Goal: Transaction & Acquisition: Purchase product/service

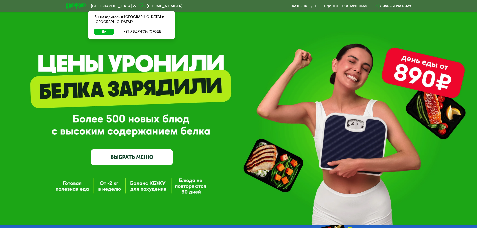
click at [303, 4] on link "Качество еды" at bounding box center [304, 6] width 24 height 4
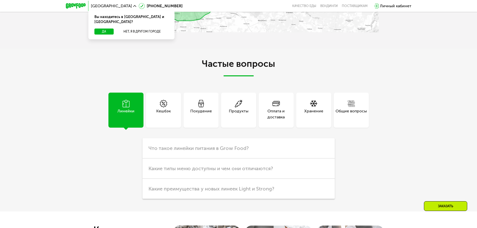
scroll to position [977, 0]
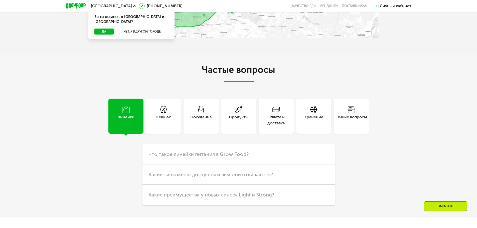
click at [238, 111] on use at bounding box center [239, 110] width 8 height 8
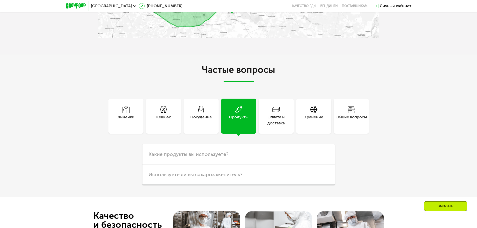
click at [276, 117] on div "Оплата и доставка" at bounding box center [276, 120] width 35 height 12
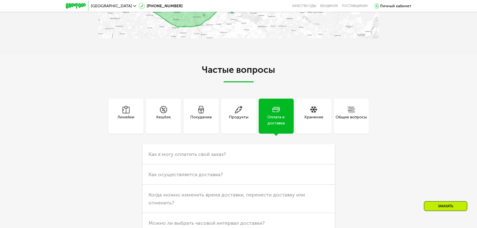
click at [308, 117] on div "Хранение" at bounding box center [313, 120] width 19 height 12
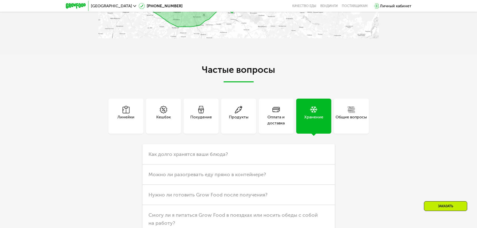
click at [224, 115] on div "Продукты" at bounding box center [238, 116] width 35 height 35
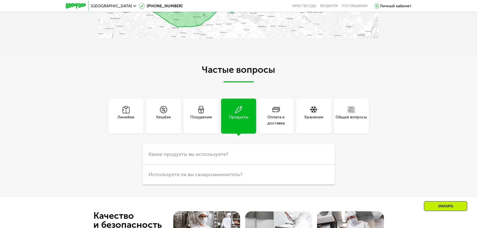
click at [207, 113] on div "Похудение" at bounding box center [201, 116] width 35 height 35
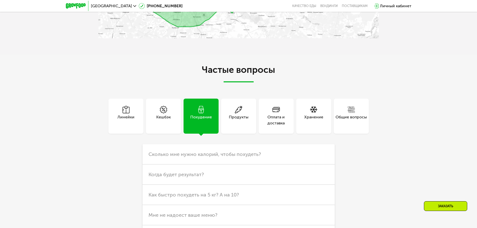
click at [153, 110] on div "Кешбэк" at bounding box center [163, 116] width 35 height 35
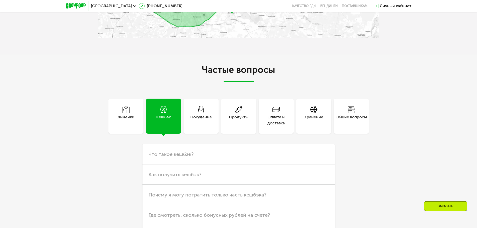
click at [126, 111] on icon at bounding box center [126, 110] width 8 height 8
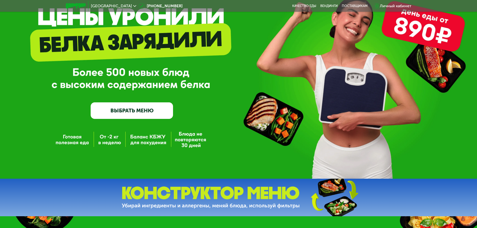
scroll to position [0, 0]
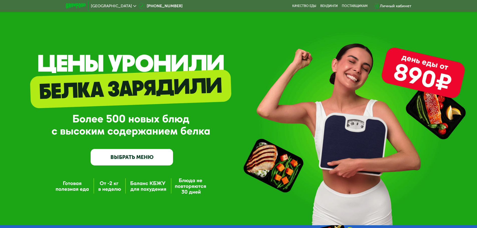
click at [138, 158] on link "ВЫБРАТЬ МЕНЮ" at bounding box center [132, 157] width 82 height 17
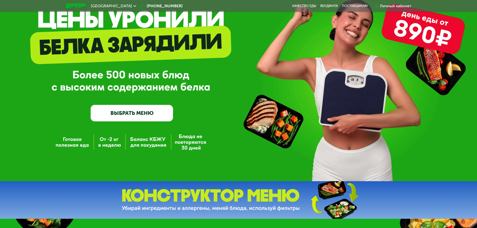
scroll to position [75, 0]
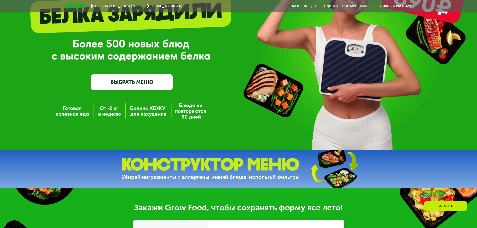
click at [143, 86] on link "ВЫБРАТЬ МЕНЮ" at bounding box center [132, 82] width 82 height 17
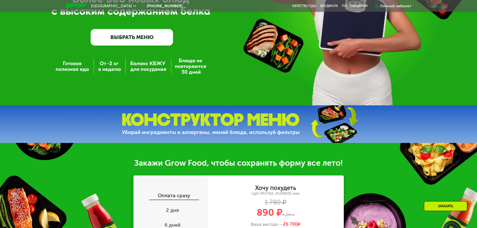
scroll to position [125, 0]
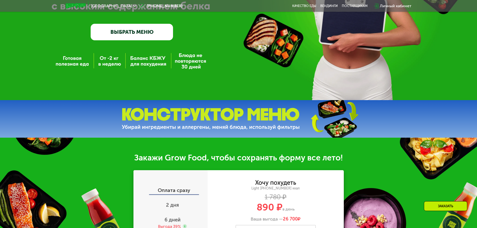
click at [150, 29] on link "ВЫБРАТЬ МЕНЮ" at bounding box center [132, 32] width 82 height 17
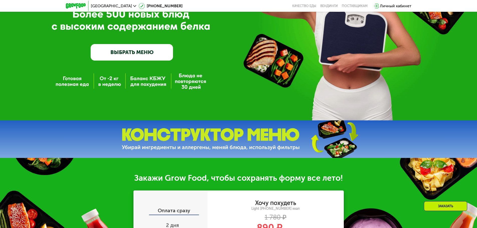
scroll to position [100, 0]
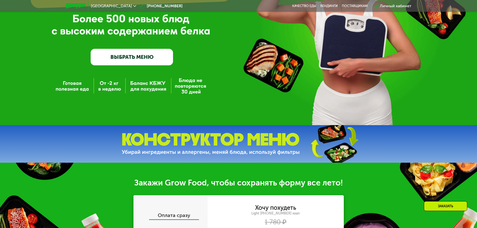
click at [130, 62] on link "ВЫБРАТЬ МЕНЮ" at bounding box center [132, 57] width 82 height 17
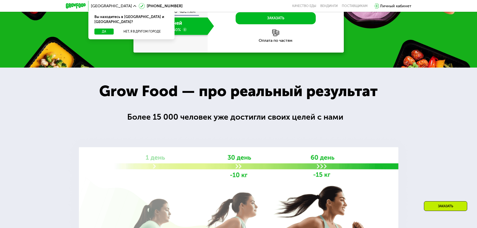
scroll to position [225, 0]
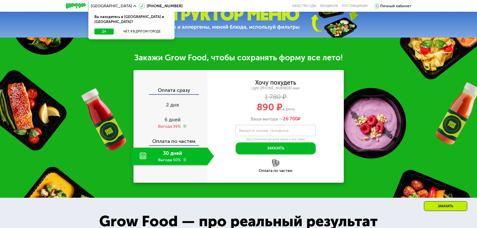
click at [375, 120] on div "Закажи Grow Food, чтобы сохранять форму все лето! Оплата сразу 2 дня 6 дней Выг…" at bounding box center [238, 118] width 477 height 160
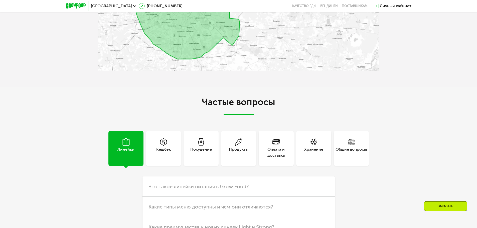
scroll to position [1027, 0]
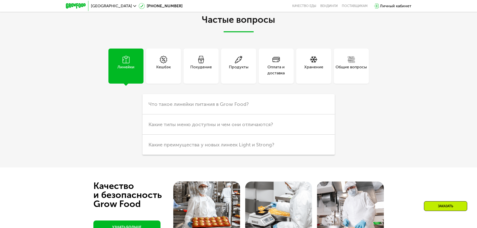
click at [197, 59] on div "Похудение" at bounding box center [201, 66] width 35 height 35
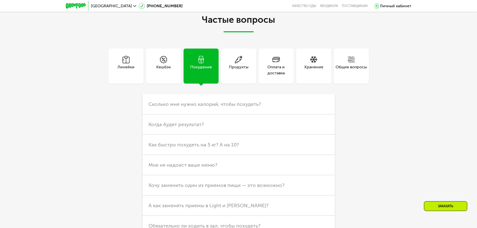
click at [230, 62] on div "Продукты" at bounding box center [238, 66] width 35 height 35
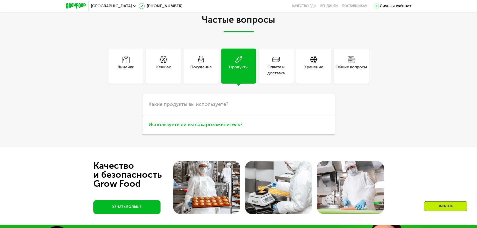
click at [209, 122] on h3 "Используете ли вы сахарозаменитель?" at bounding box center [239, 124] width 192 height 20
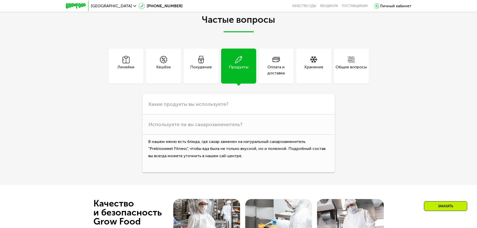
click at [266, 60] on div "Оплата и доставка" at bounding box center [276, 66] width 35 height 35
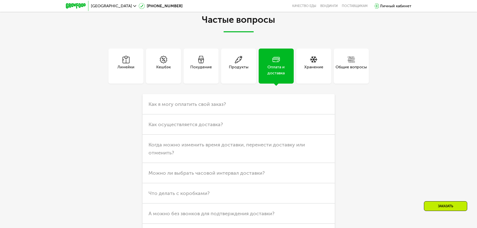
click at [298, 64] on div "Хранение" at bounding box center [313, 66] width 35 height 35
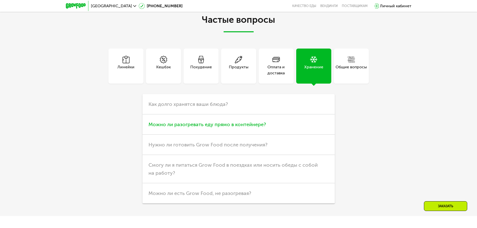
drag, startPoint x: 243, startPoint y: 123, endPoint x: 244, endPoint y: 120, distance: 3.1
click at [244, 122] on h3 "Можно ли разогревать еду прямо в контейнере?" at bounding box center [239, 124] width 192 height 20
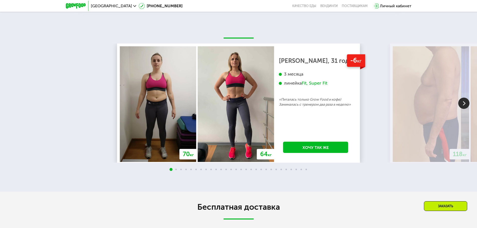
scroll to position [651, 0]
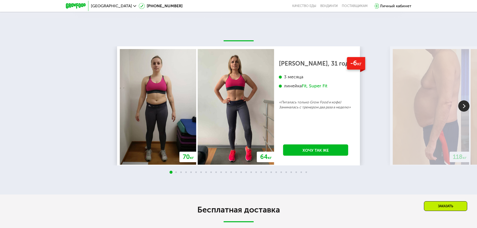
click at [459, 108] on img at bounding box center [463, 105] width 11 height 11
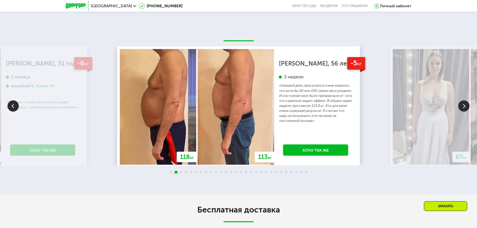
click at [460, 108] on img at bounding box center [463, 105] width 11 height 11
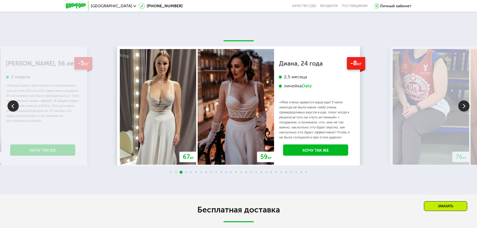
click at [460, 108] on img at bounding box center [463, 105] width 11 height 11
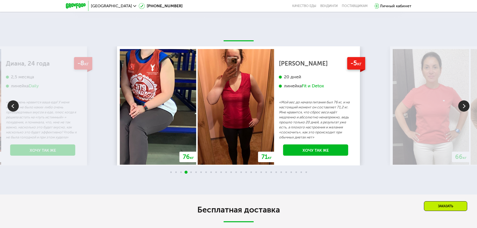
click at [460, 108] on img at bounding box center [463, 105] width 11 height 11
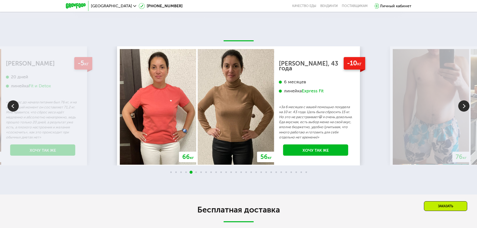
click at [460, 108] on img at bounding box center [463, 105] width 11 height 11
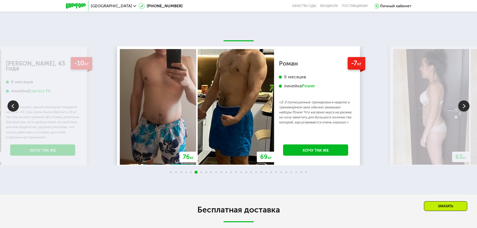
click at [460, 108] on img at bounding box center [463, 105] width 11 height 11
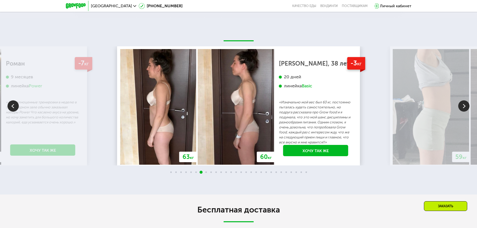
click at [20, 106] on p "«2-3 полноценные тренировки в неделю в тренажерном зале обычно заказывал наборы…" at bounding box center [43, 112] width 74 height 25
click at [10, 110] on img at bounding box center [13, 105] width 11 height 11
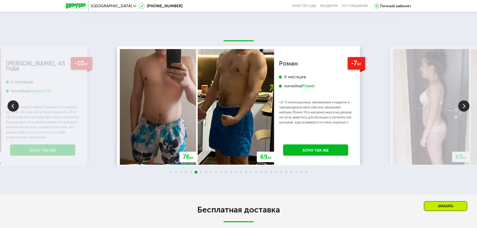
click at [460, 106] on img at bounding box center [463, 105] width 11 height 11
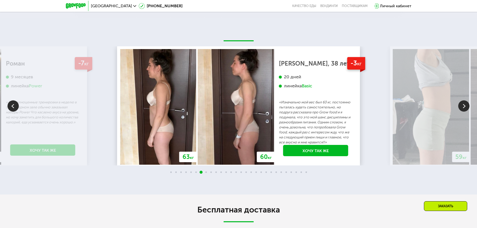
click at [460, 106] on img at bounding box center [463, 105] width 11 height 11
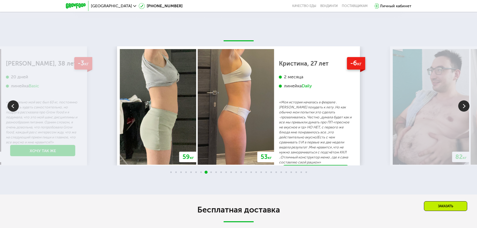
click at [460, 106] on img at bounding box center [463, 105] width 11 height 11
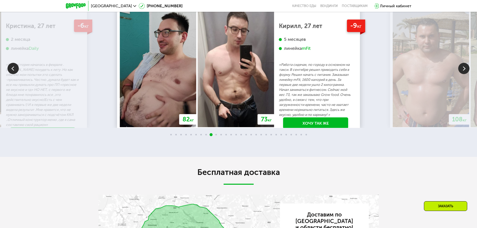
scroll to position [676, 0]
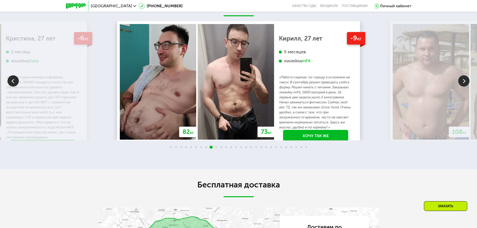
click at [463, 82] on img at bounding box center [463, 80] width 11 height 11
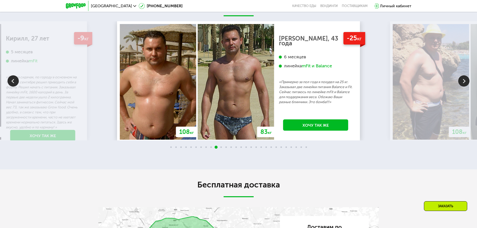
click at [463, 82] on img at bounding box center [463, 80] width 11 height 11
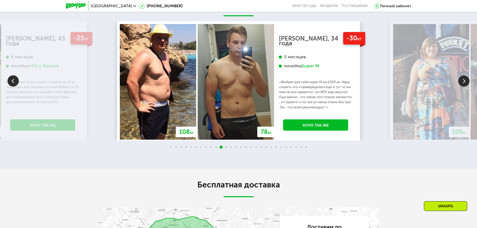
click at [464, 82] on img at bounding box center [463, 80] width 11 height 11
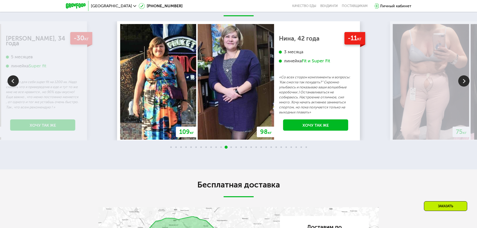
click at [464, 82] on img at bounding box center [463, 80] width 11 height 11
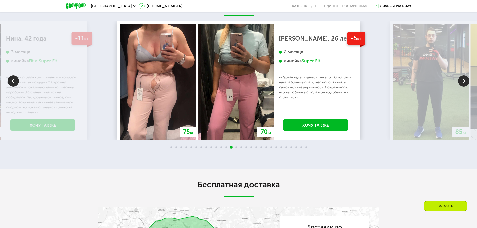
click at [464, 82] on img at bounding box center [463, 80] width 11 height 11
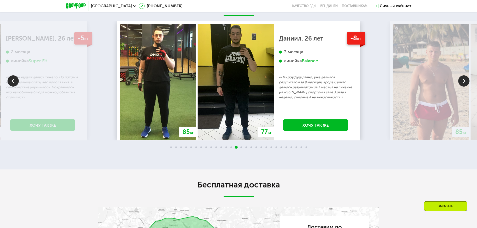
click at [464, 81] on img at bounding box center [463, 80] width 11 height 11
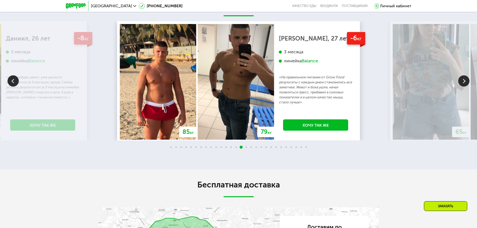
click at [465, 81] on img at bounding box center [463, 80] width 11 height 11
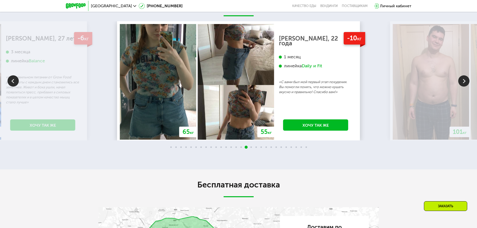
click at [465, 81] on img at bounding box center [463, 80] width 11 height 11
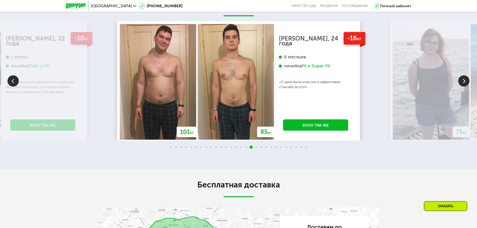
click at [465, 81] on img at bounding box center [463, 80] width 11 height 11
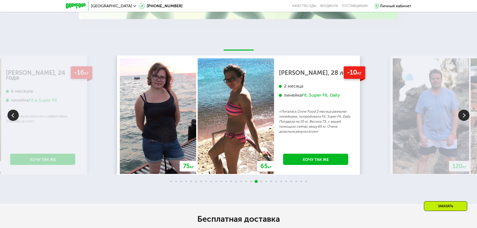
scroll to position [651, 0]
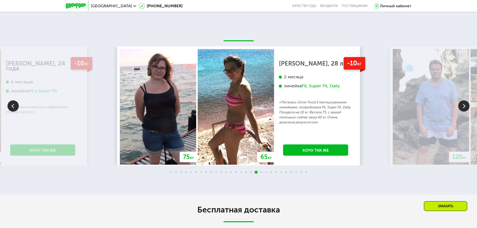
click at [464, 106] on img at bounding box center [463, 105] width 11 height 11
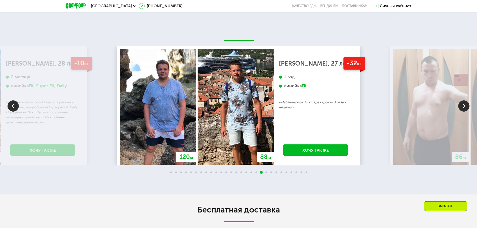
click at [464, 106] on img at bounding box center [463, 105] width 11 height 11
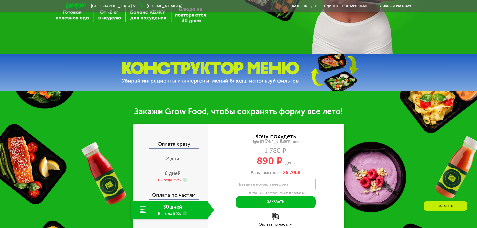
scroll to position [0, 0]
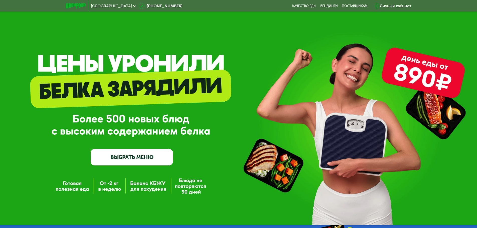
click at [403, 72] on div "GrowFood — доставка правильного питания ВЫБРАТЬ МЕНЮ" at bounding box center [238, 112] width 477 height 225
click at [324, 6] on link "Вендинги" at bounding box center [329, 6] width 18 height 4
click at [305, 7] on link "Качество еды" at bounding box center [304, 6] width 24 height 4
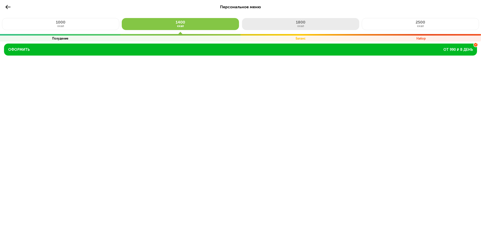
click at [287, 27] on button "1800 ккал" at bounding box center [300, 24] width 117 height 12
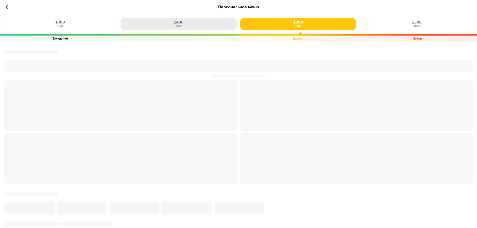
click at [194, 26] on button "1400 ккал" at bounding box center [179, 24] width 116 height 12
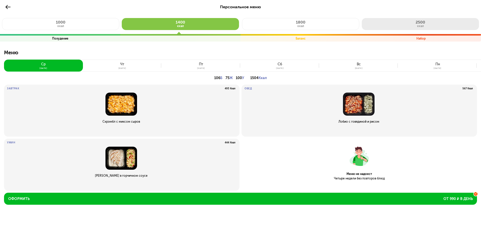
click at [412, 26] on button "2500 ккал" at bounding box center [420, 24] width 117 height 12
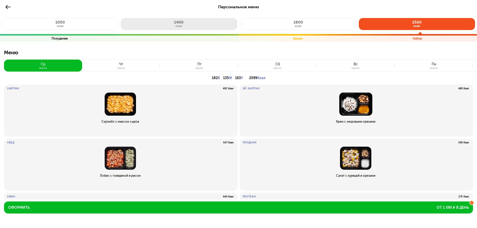
click at [169, 24] on button "1400 ккал" at bounding box center [179, 24] width 116 height 12
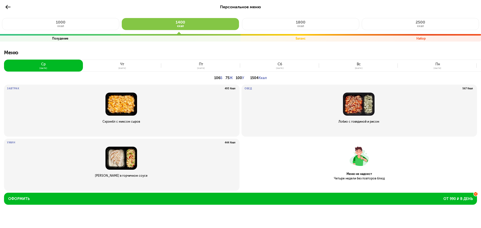
click at [125, 67] on div "28 авг" at bounding box center [122, 68] width 8 height 2
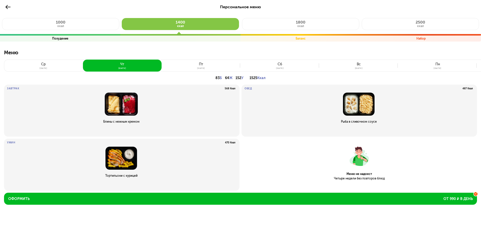
click at [203, 62] on div "пт" at bounding box center [201, 64] width 4 height 4
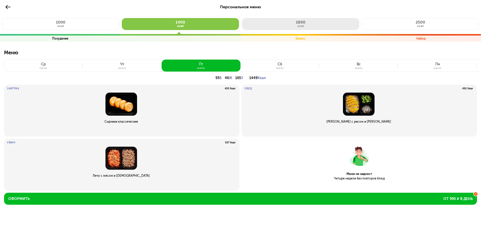
click at [291, 27] on button "1800 ккал" at bounding box center [300, 24] width 117 height 12
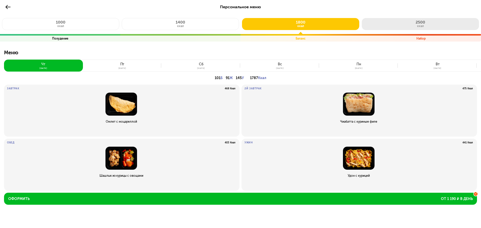
click at [401, 24] on button "2500 ккал" at bounding box center [420, 24] width 117 height 12
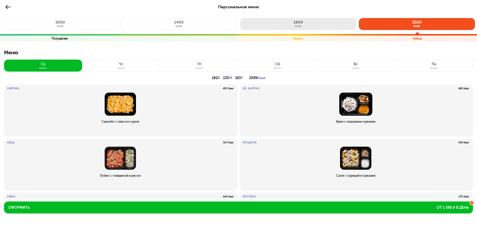
click at [301, 23] on span "1800" at bounding box center [299, 22] width 10 height 5
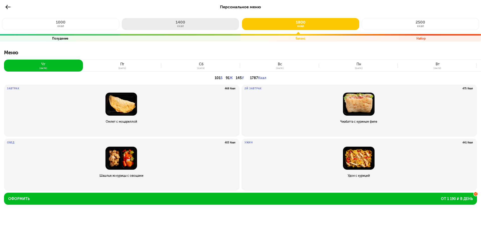
click at [219, 25] on button "1400 ккал" at bounding box center [180, 24] width 117 height 12
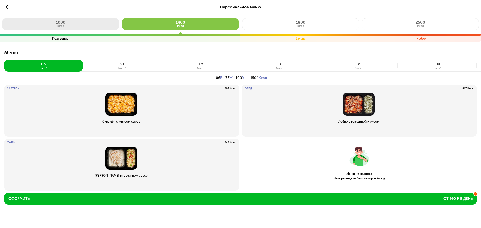
click at [89, 26] on button "1000 ккал" at bounding box center [60, 24] width 117 height 12
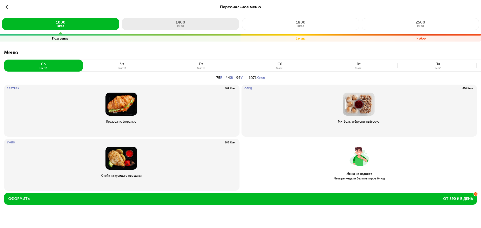
click at [153, 25] on button "1400 ккал" at bounding box center [180, 24] width 117 height 12
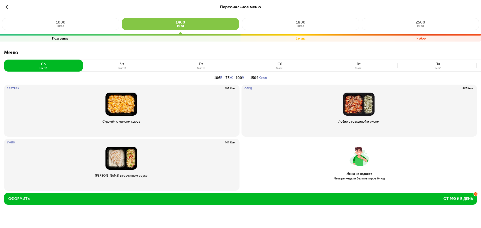
click at [241, 10] on p "Персональное меню" at bounding box center [240, 7] width 41 height 6
click at [241, 125] on div "Завтрак 493 Ккал Скрэмбл с миксом сыров" at bounding box center [358, 111] width 235 height 52
click at [146, 104] on img at bounding box center [121, 104] width 228 height 23
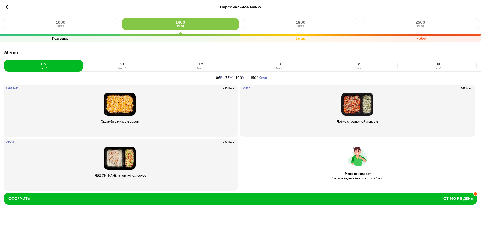
click at [121, 103] on img at bounding box center [120, 104] width 228 height 23
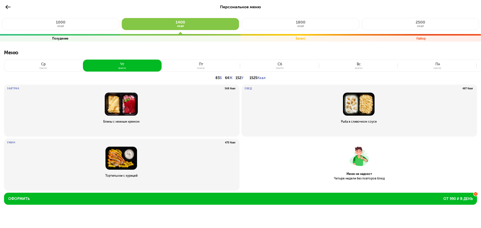
click at [196, 64] on button "пт 29 авг" at bounding box center [201, 66] width 79 height 12
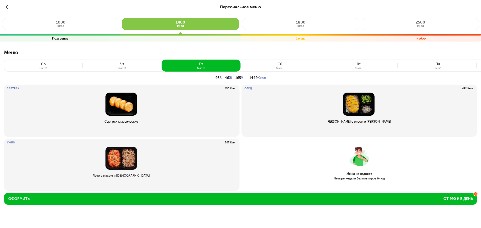
click at [269, 64] on button "сб 30 авг" at bounding box center [279, 66] width 79 height 12
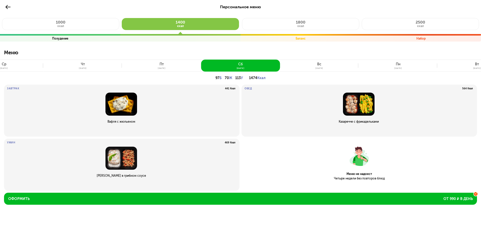
click at [347, 64] on button "вс 31 авг" at bounding box center [319, 66] width 79 height 12
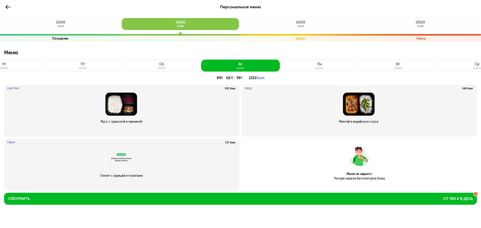
click at [397, 65] on div "вт" at bounding box center [398, 64] width 4 height 4
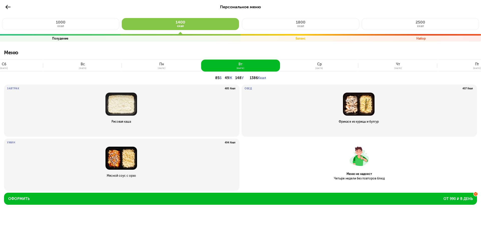
click at [157, 69] on button "пн 1 сен" at bounding box center [161, 66] width 79 height 12
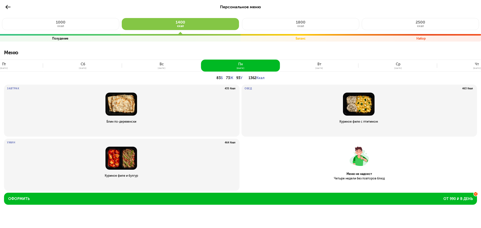
click at [135, 67] on button "вс 31 авг" at bounding box center [161, 66] width 79 height 12
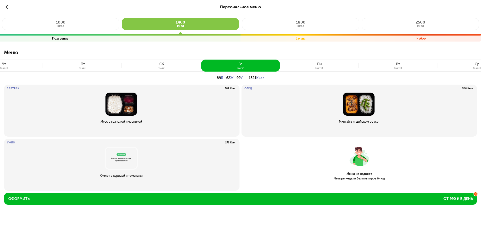
click at [123, 68] on button "сб 30 авг" at bounding box center [161, 66] width 79 height 12
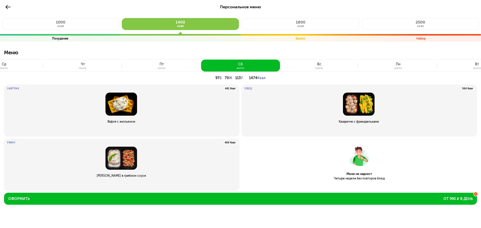
click at [148, 66] on button "пт 29 авг" at bounding box center [161, 66] width 79 height 12
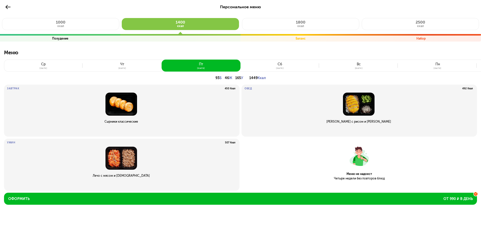
click at [133, 69] on button "чт 28 авг" at bounding box center [122, 66] width 79 height 12
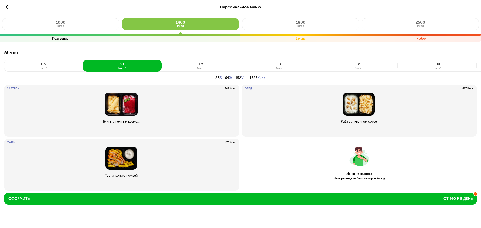
click at [54, 66] on button "ср 27 авг" at bounding box center [43, 66] width 79 height 12
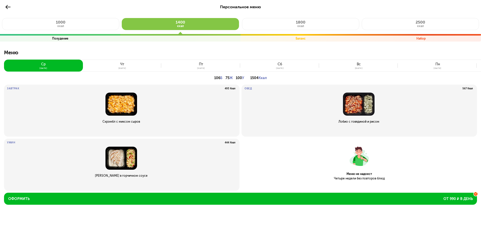
click at [105, 61] on button "чт 28 авг" at bounding box center [122, 66] width 79 height 12
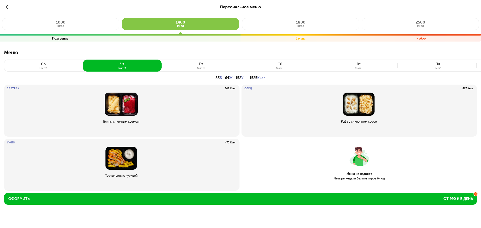
click at [48, 62] on button "ср 27 авг" at bounding box center [43, 66] width 79 height 12
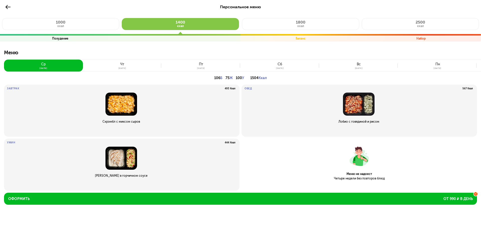
click at [292, 61] on button "сб 30 авг" at bounding box center [279, 66] width 79 height 12
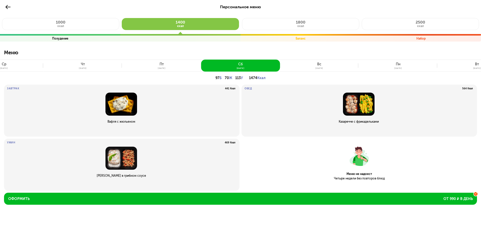
click at [313, 65] on button "вс 31 авг" at bounding box center [319, 66] width 79 height 12
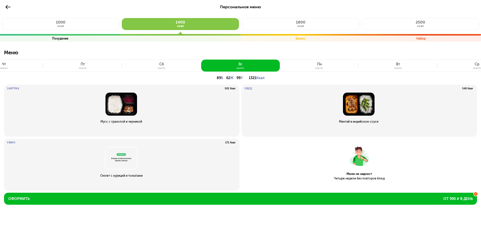
click at [371, 64] on button "вт 2 сен" at bounding box center [398, 66] width 79 height 12
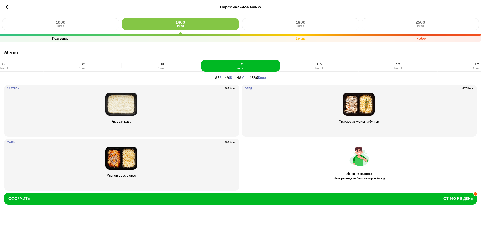
click at [314, 66] on button "ср 3 сен" at bounding box center [319, 66] width 79 height 12
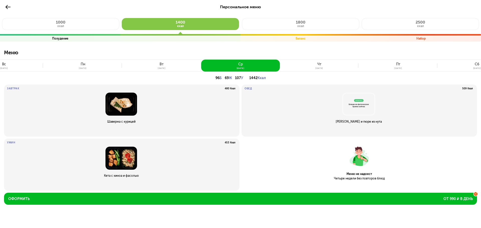
click at [314, 69] on button "чт 4 сен" at bounding box center [319, 66] width 79 height 12
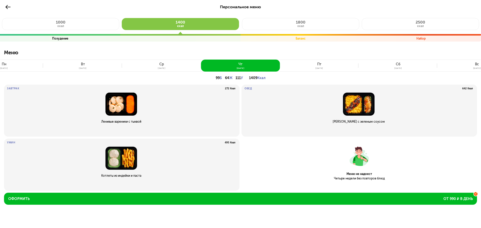
click at [323, 65] on button "пт 5 сен" at bounding box center [319, 66] width 79 height 12
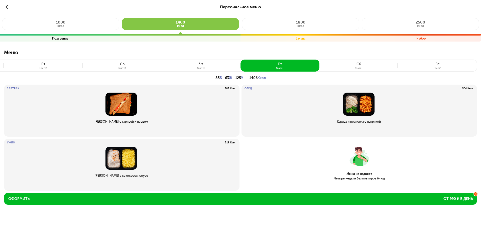
click at [366, 62] on button "сб 6 сен" at bounding box center [358, 66] width 79 height 12
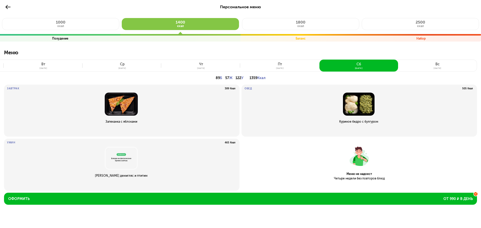
click at [428, 64] on button "вс 7 сен" at bounding box center [437, 66] width 79 height 12
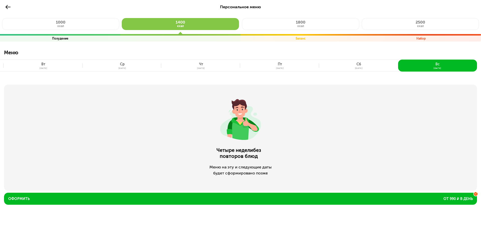
click at [330, 67] on button "сб 6 сен" at bounding box center [358, 66] width 79 height 12
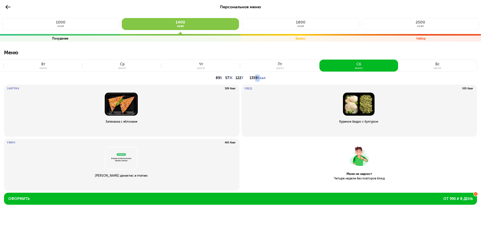
click at [259, 77] on p "1359 Ккал" at bounding box center [257, 78] width 16 height 7
click at [262, 77] on span "Ккал" at bounding box center [261, 78] width 8 height 4
click at [395, 24] on button "2500 ккал" at bounding box center [420, 24] width 117 height 12
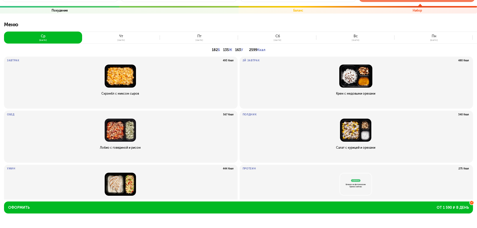
scroll to position [24, 0]
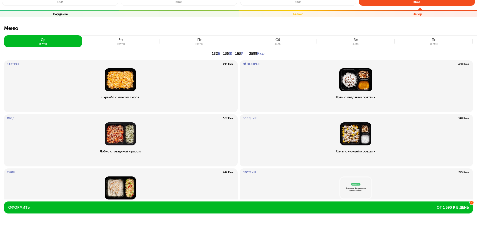
click at [131, 41] on button "чт 28 авг" at bounding box center [121, 41] width 78 height 12
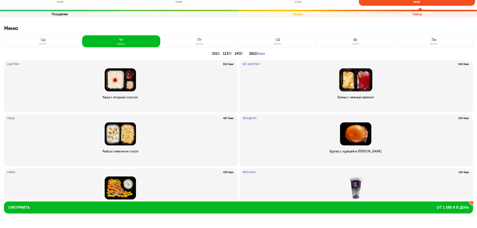
click at [198, 40] on div "пт" at bounding box center [199, 40] width 4 height 4
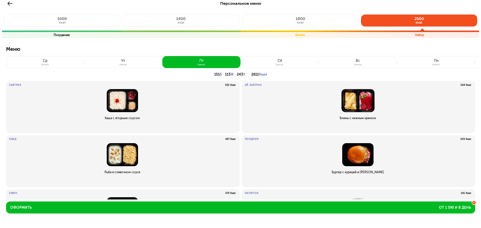
scroll to position [0, 0]
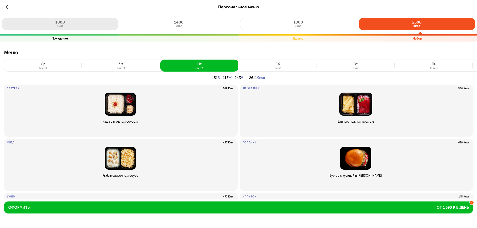
click at [58, 28] on button "1000 ккал" at bounding box center [60, 24] width 116 height 12
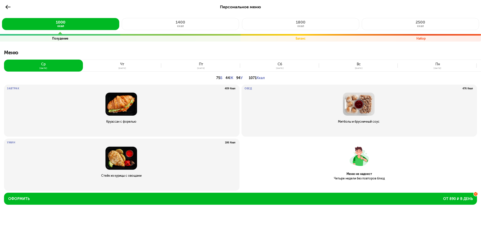
click at [132, 66] on button "чт 28 авг" at bounding box center [122, 66] width 79 height 12
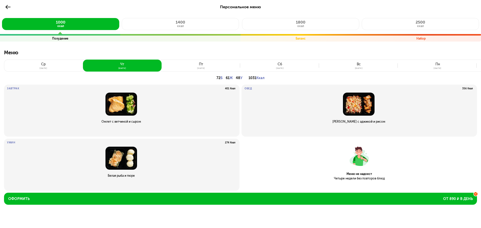
click at [196, 66] on button "пт 29 авг" at bounding box center [201, 66] width 79 height 12
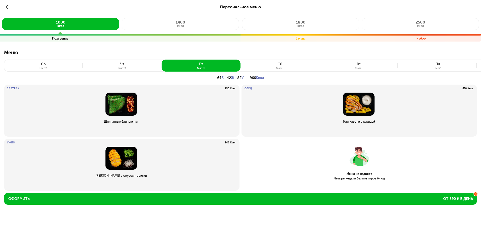
click at [278, 65] on div "сб" at bounding box center [280, 64] width 5 height 4
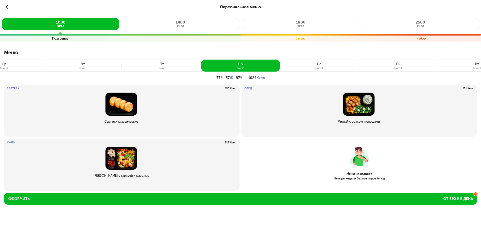
click at [331, 65] on button "вс 31 авг" at bounding box center [319, 66] width 79 height 12
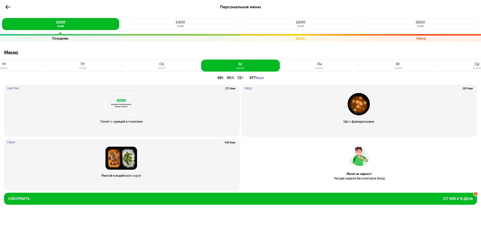
click at [331, 65] on button "пн 1 сен" at bounding box center [319, 66] width 79 height 12
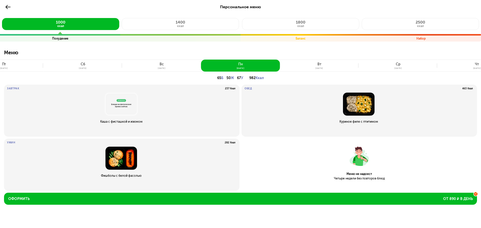
click at [330, 65] on button "вт 2 сен" at bounding box center [319, 66] width 79 height 12
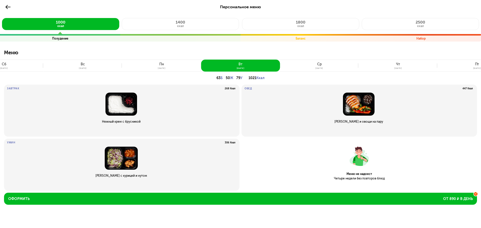
click at [382, 65] on button "чт 4 сен" at bounding box center [398, 66] width 79 height 12
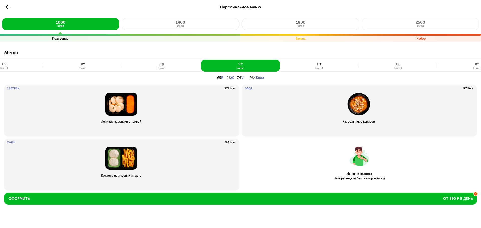
click at [401, 63] on button "сб 6 сен" at bounding box center [398, 66] width 79 height 12
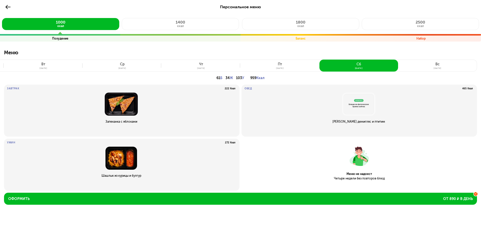
click at [427, 64] on button "вс 7 сен" at bounding box center [437, 66] width 79 height 12
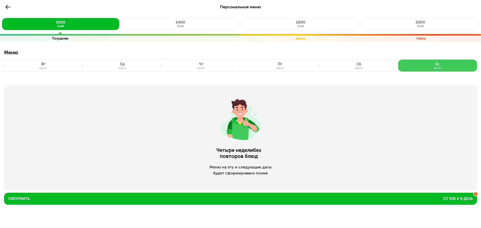
drag, startPoint x: 440, startPoint y: 64, endPoint x: 237, endPoint y: 1, distance: 213.4
click at [436, 65] on button "вс 7 сен" at bounding box center [437, 66] width 79 height 12
